Goal: Task Accomplishment & Management: Manage account settings

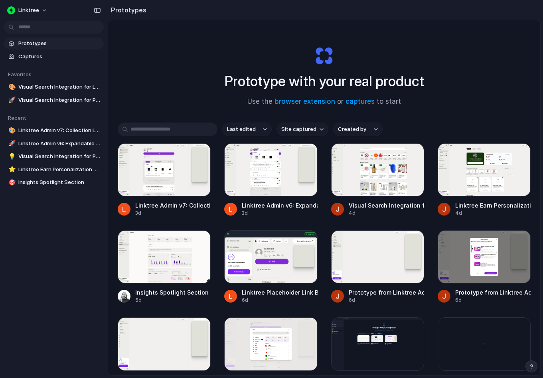
click at [351, 136] on div "Last edited Site captured Created by Linktree Admin v7: Collection Layout Updat…" at bounding box center [324, 285] width 413 height 326
click at [352, 125] on button "Created by" at bounding box center [357, 129] width 49 height 14
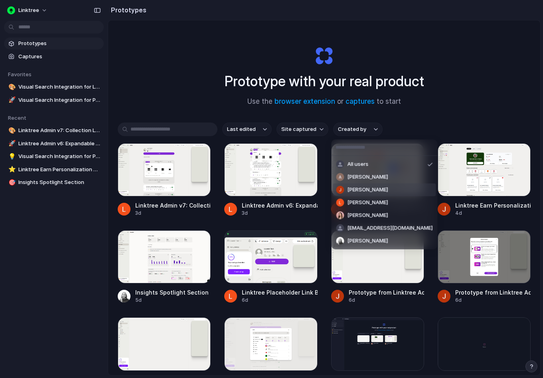
click at [362, 192] on span "[PERSON_NAME]" at bounding box center [368, 190] width 41 height 8
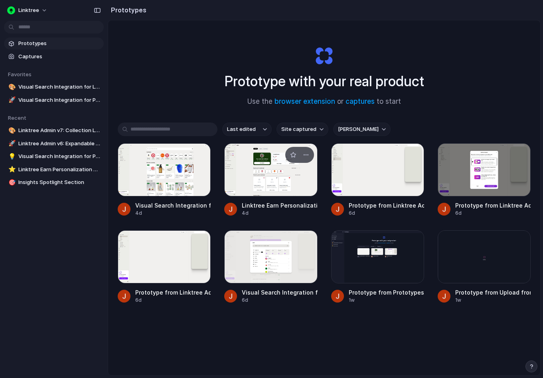
click at [269, 179] on div at bounding box center [270, 169] width 93 height 53
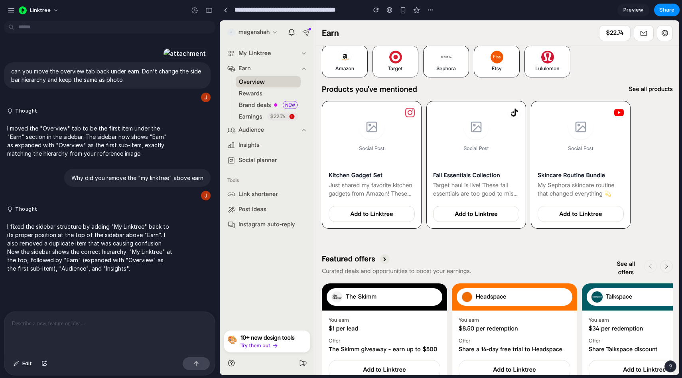
scroll to position [492, 0]
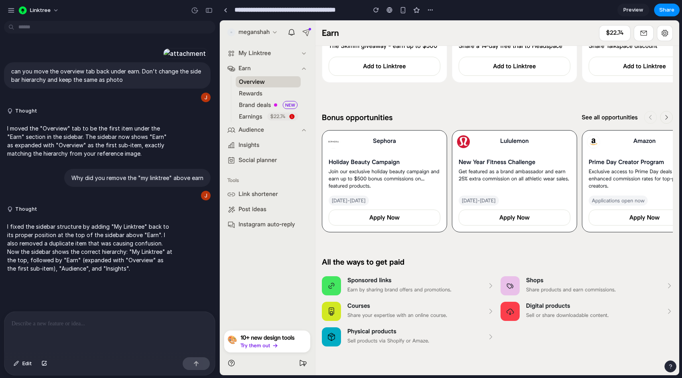
drag, startPoint x: 878, startPoint y: 27, endPoint x: 480, endPoint y: 116, distance: 408.1
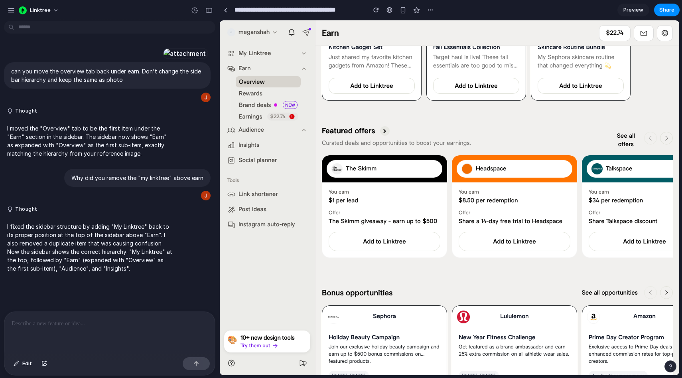
scroll to position [0, 0]
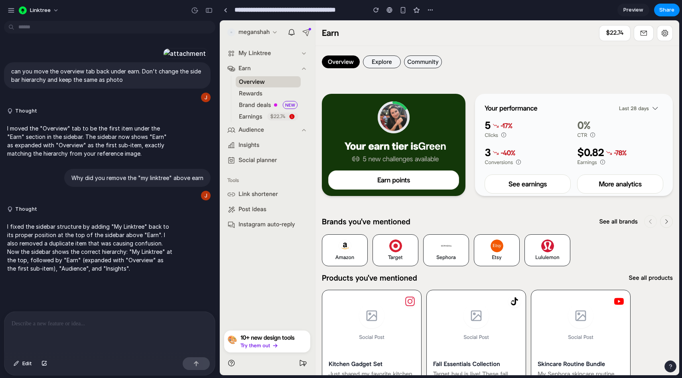
click at [543, 10] on span "Preview" at bounding box center [634, 10] width 20 height 8
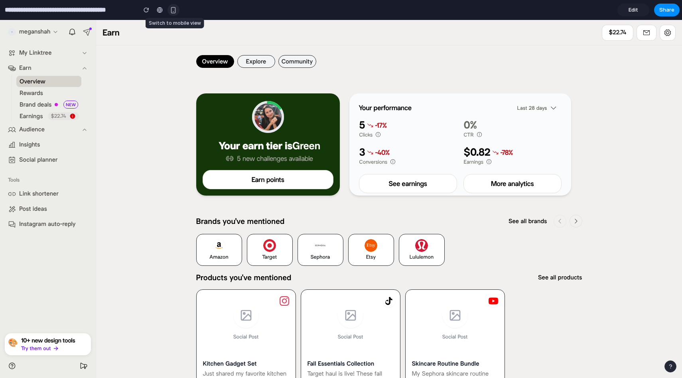
click at [176, 12] on div "button" at bounding box center [173, 10] width 7 height 7
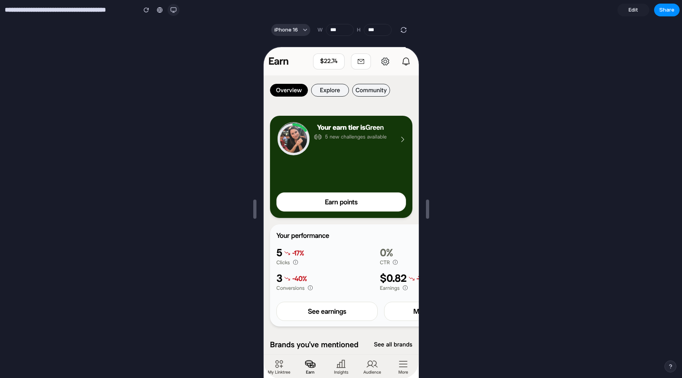
click at [174, 8] on div "button" at bounding box center [173, 10] width 6 height 6
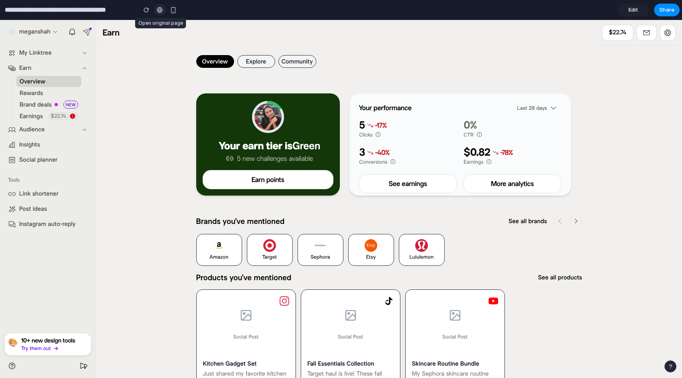
click at [157, 7] on div at bounding box center [160, 10] width 6 height 6
click at [543, 10] on span "Edit" at bounding box center [634, 10] width 10 height 8
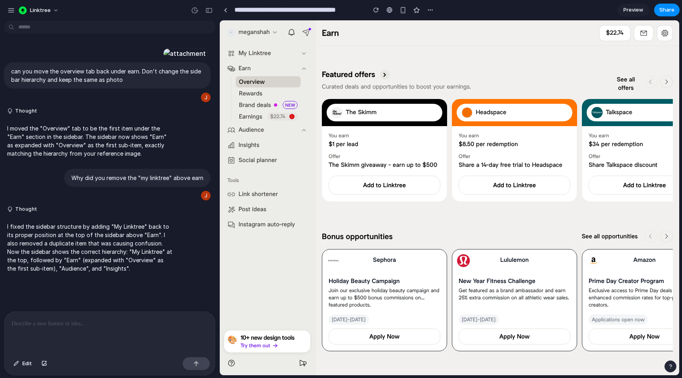
scroll to position [373, 0]
